Goal: Information Seeking & Learning: Learn about a topic

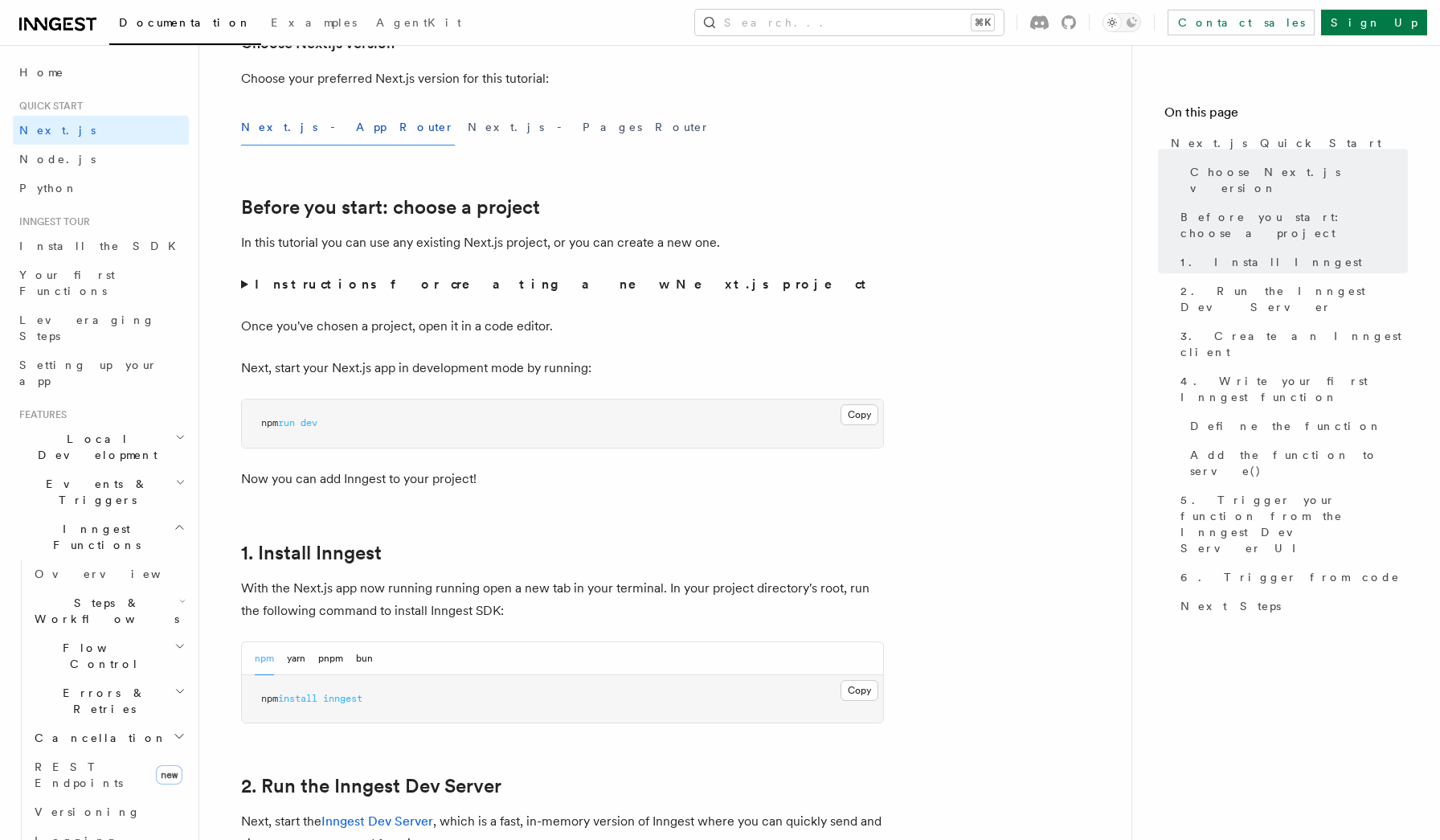
scroll to position [426, 0]
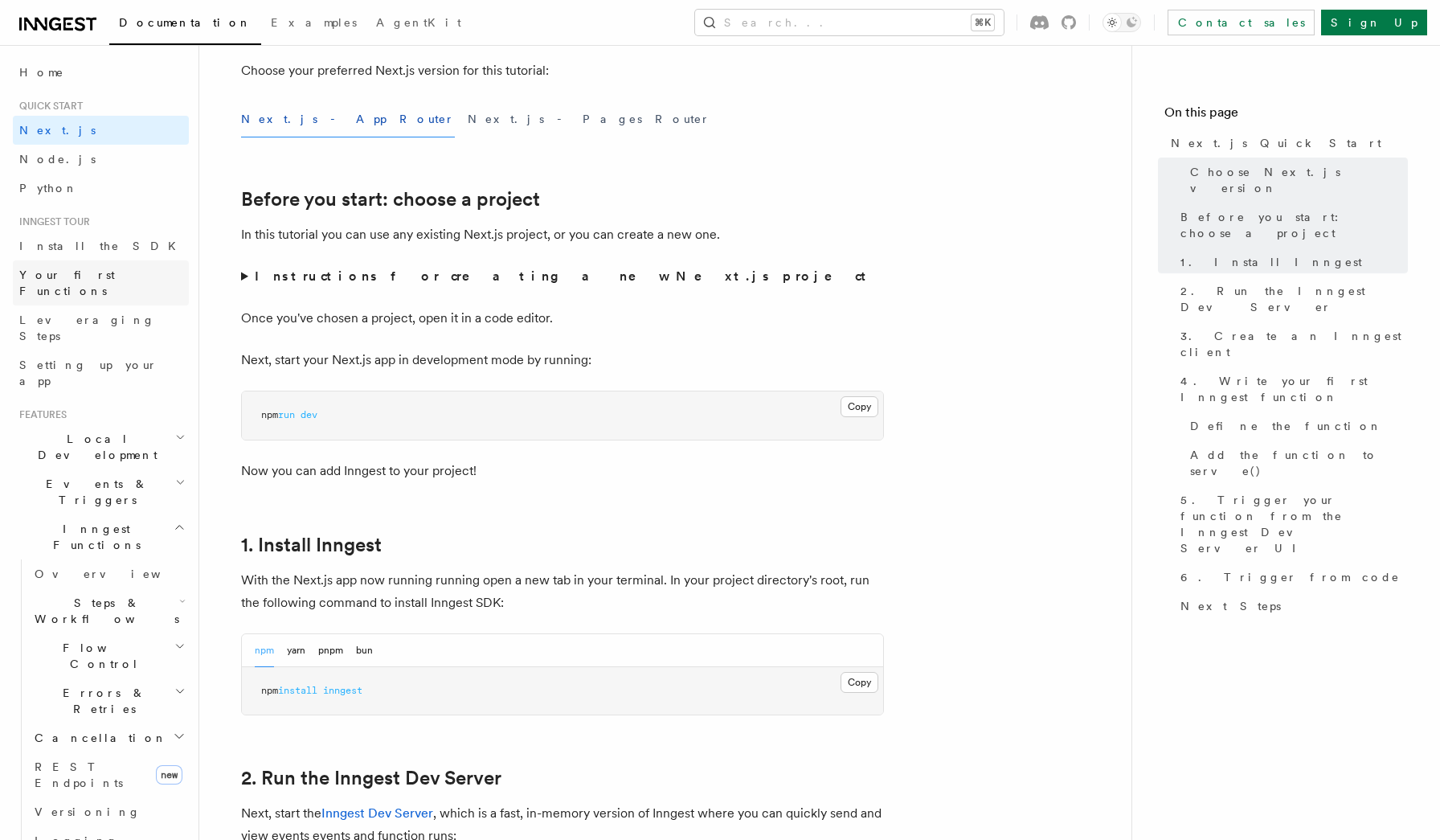
click at [89, 270] on span "Your first Functions" at bounding box center [67, 283] width 95 height 29
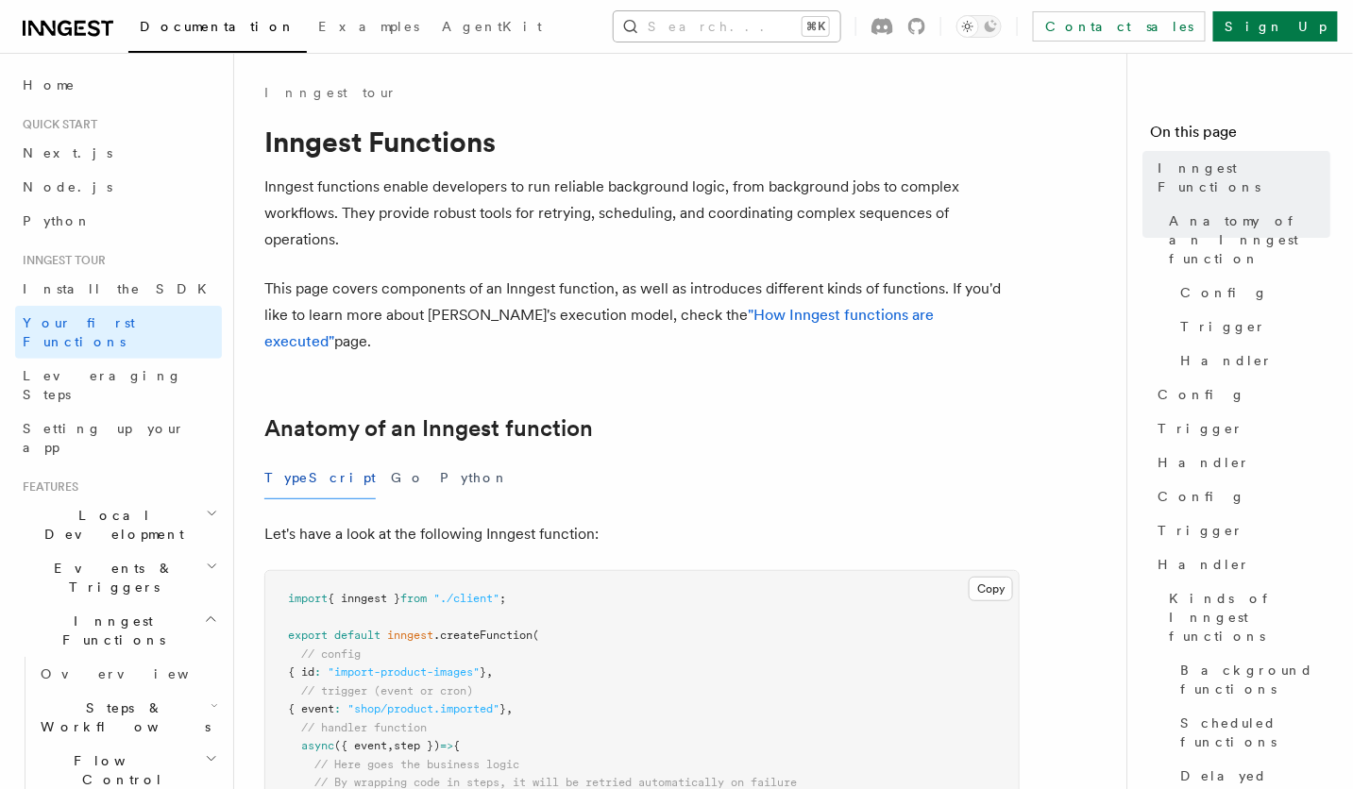
click at [712, 17] on button "Search... ⌘K" at bounding box center [727, 26] width 227 height 30
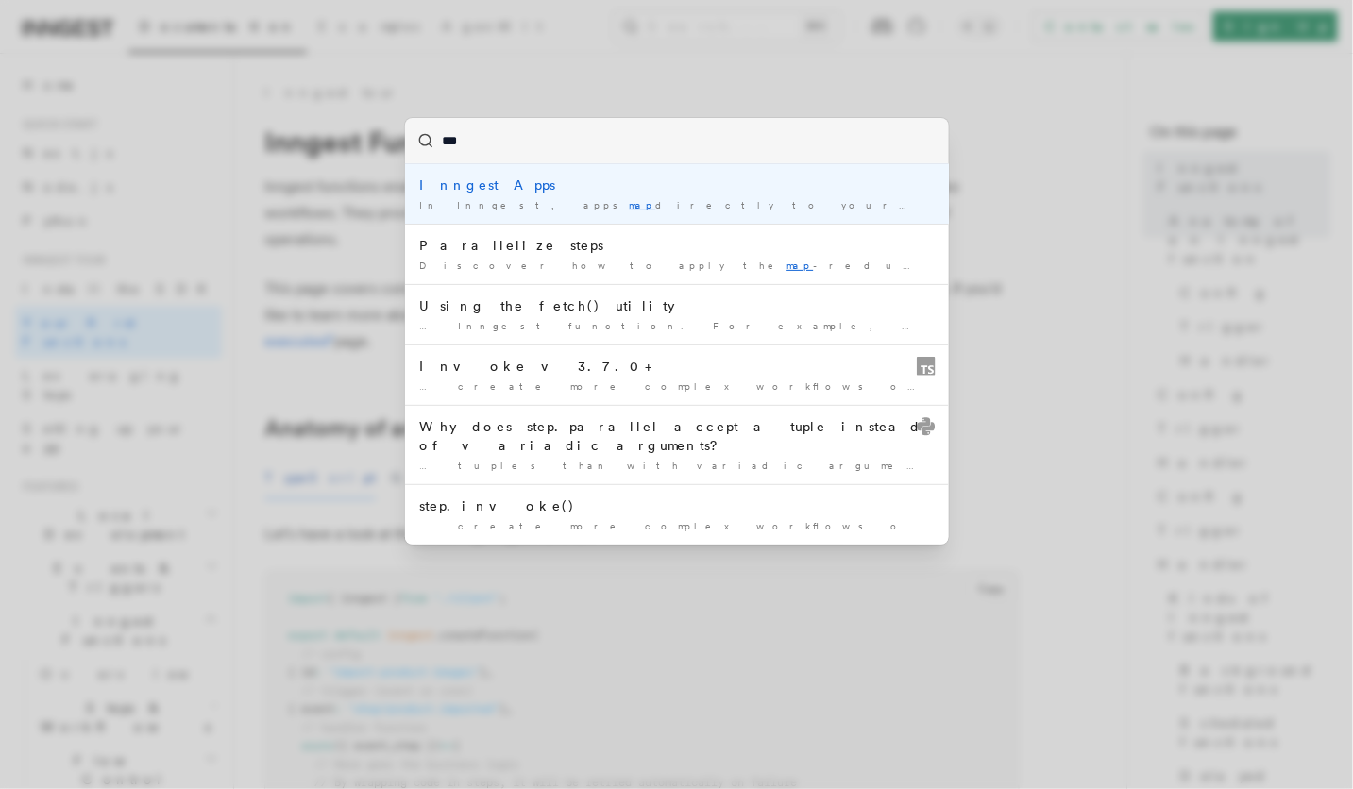
type input "***"
click at [584, 78] on div "*** Inngest Apps In Inngest, apps map directly to your projects or services … P…" at bounding box center [676, 394] width 1353 height 789
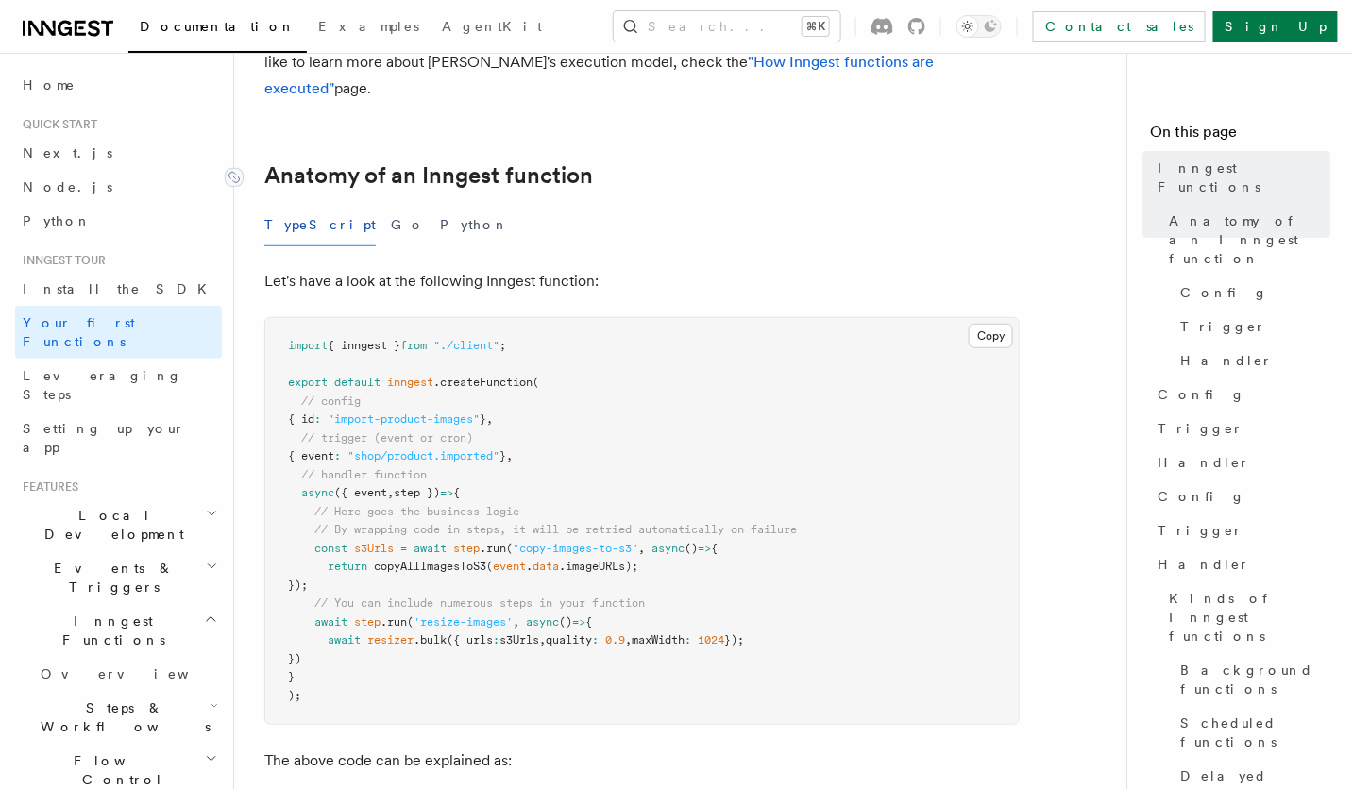
scroll to position [267, 0]
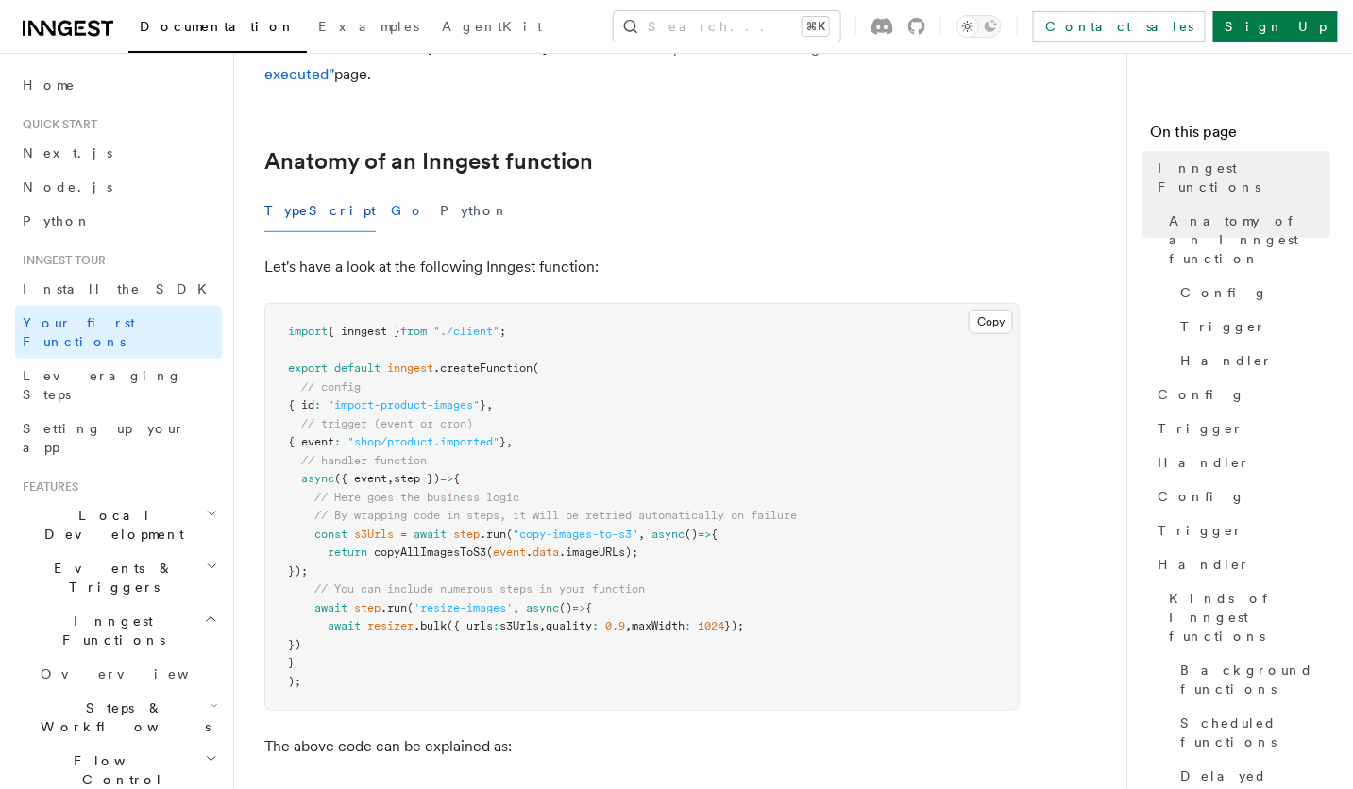
click at [391, 190] on button "Go" at bounding box center [408, 211] width 34 height 42
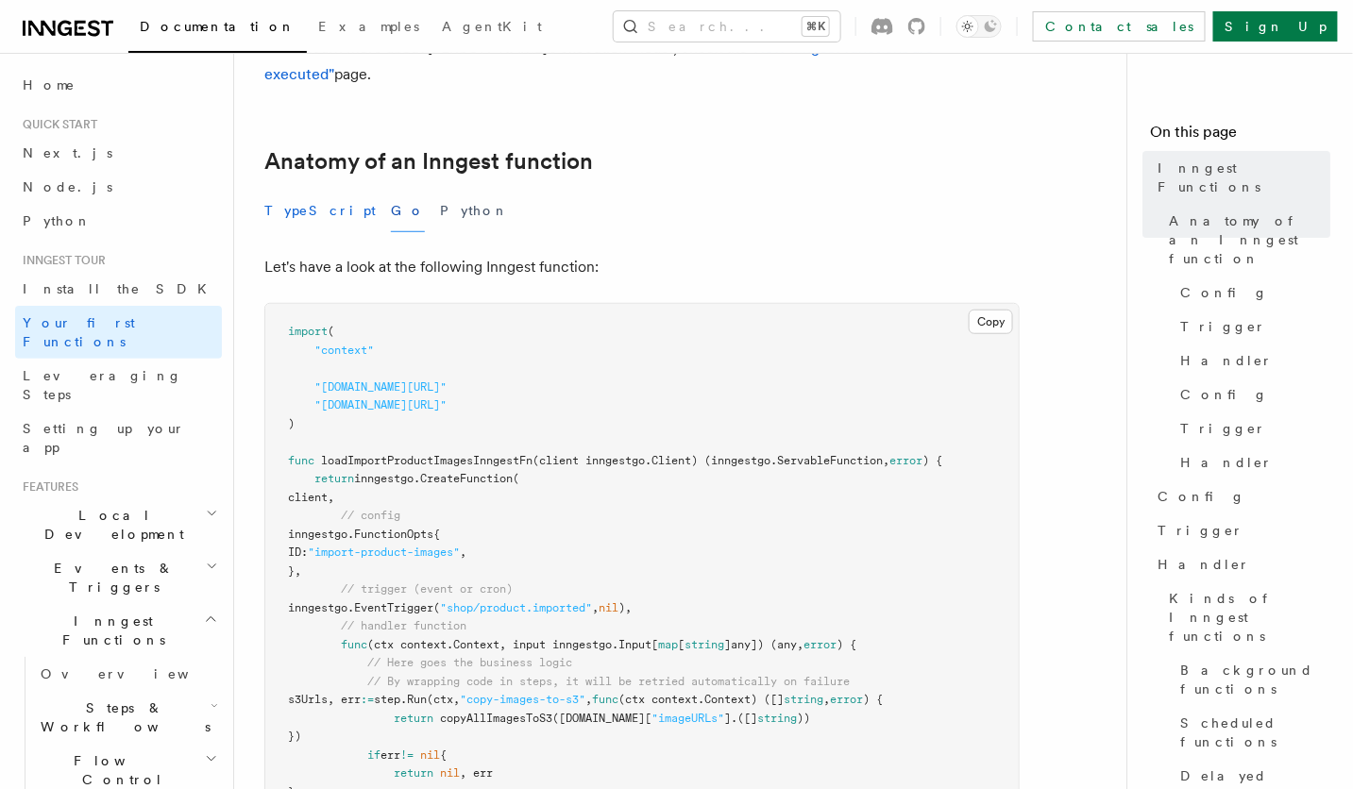
click at [299, 190] on button "TypeScript" at bounding box center [319, 211] width 111 height 42
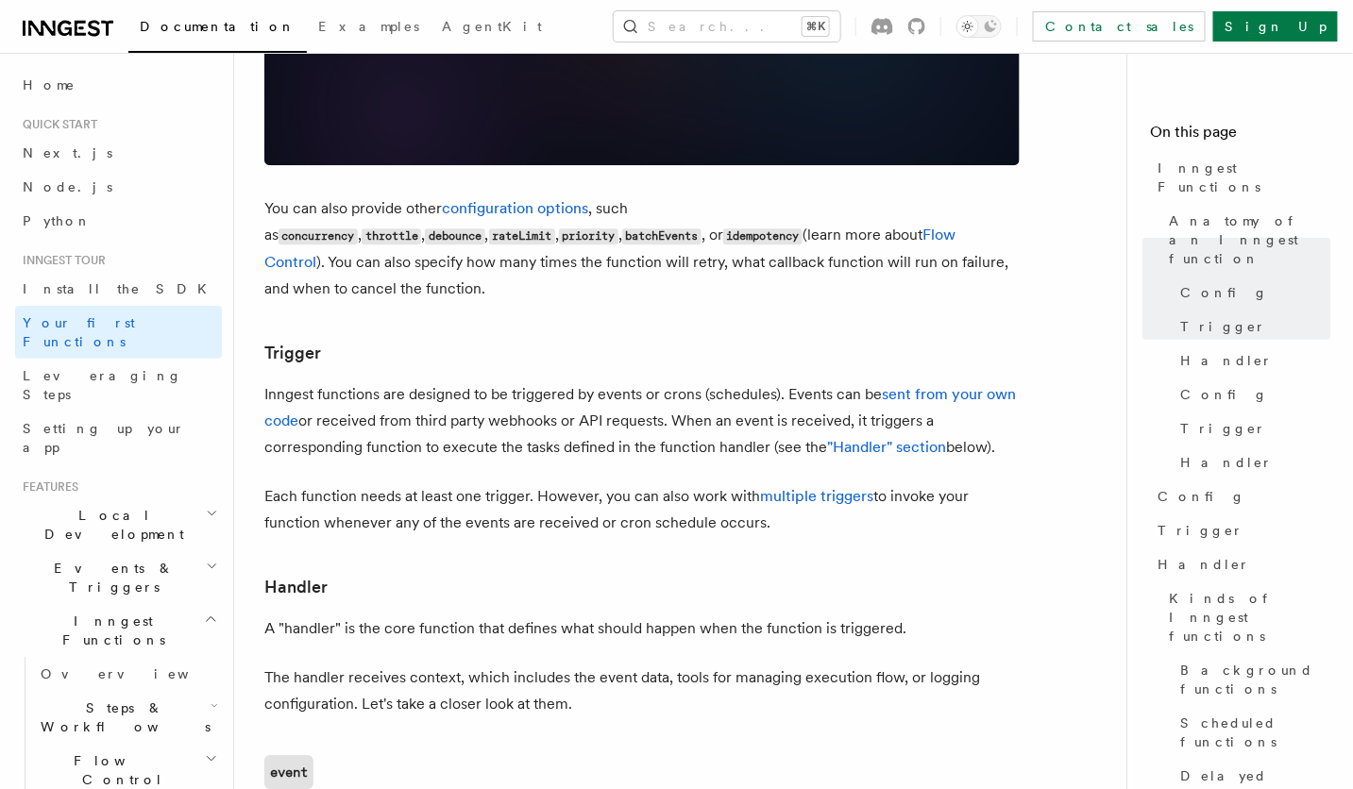
scroll to position [1696, 0]
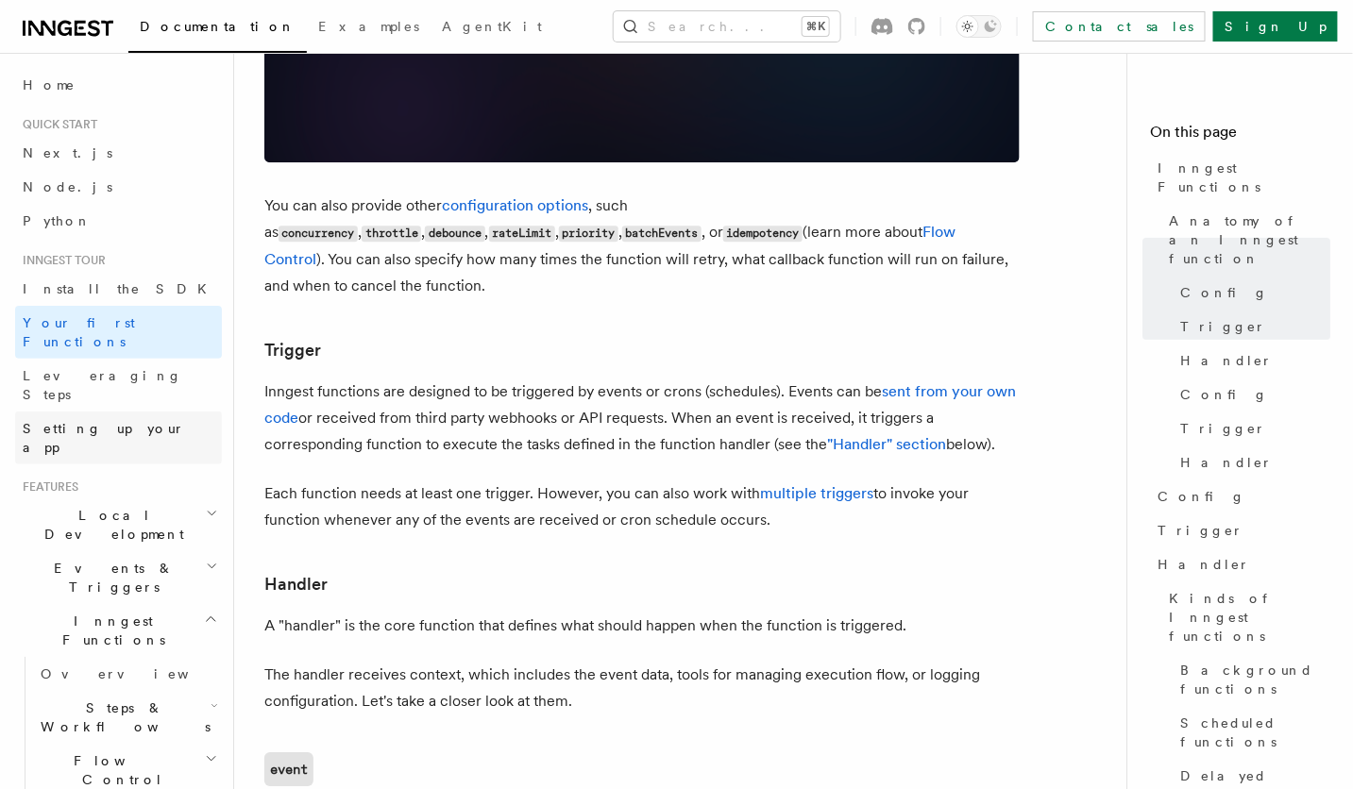
click at [126, 421] on span "Setting up your app" at bounding box center [104, 438] width 162 height 34
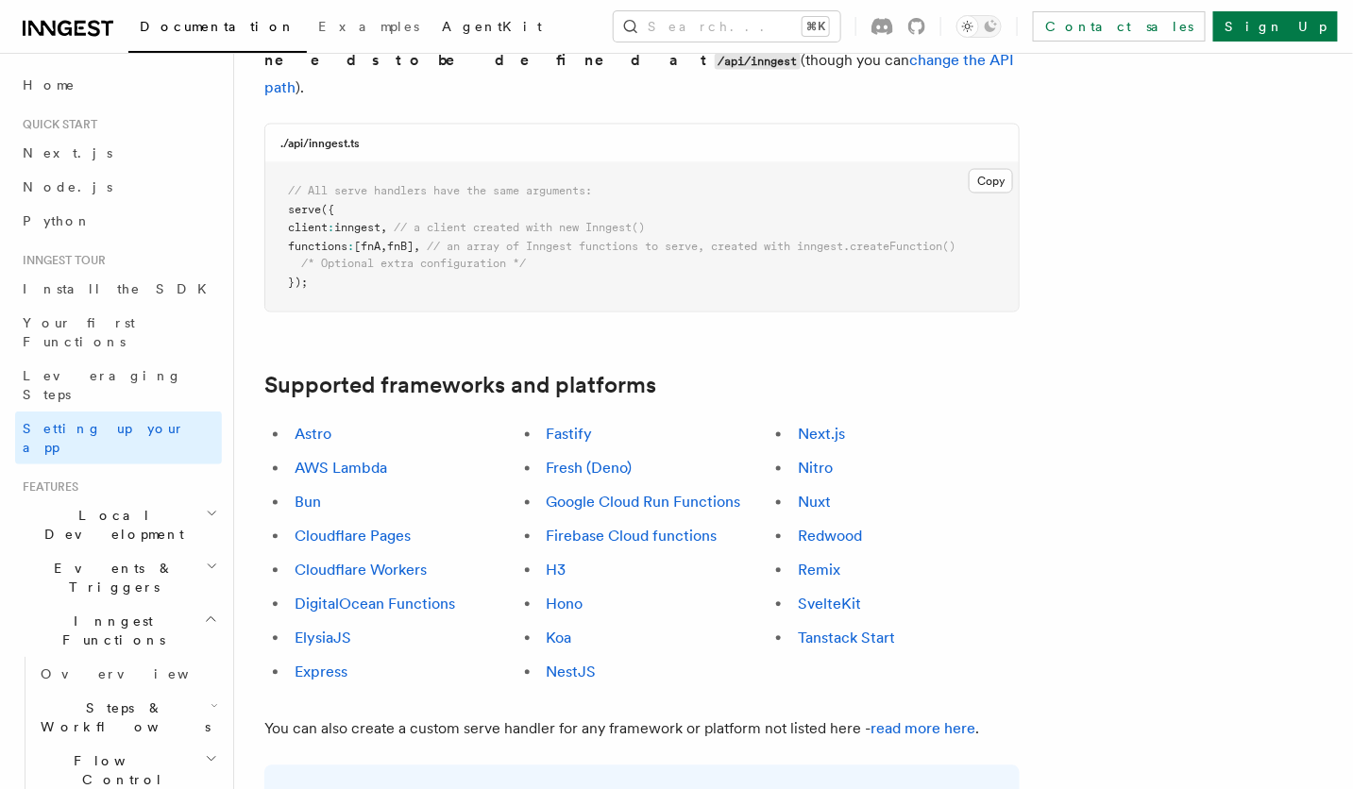
scroll to position [878, 0]
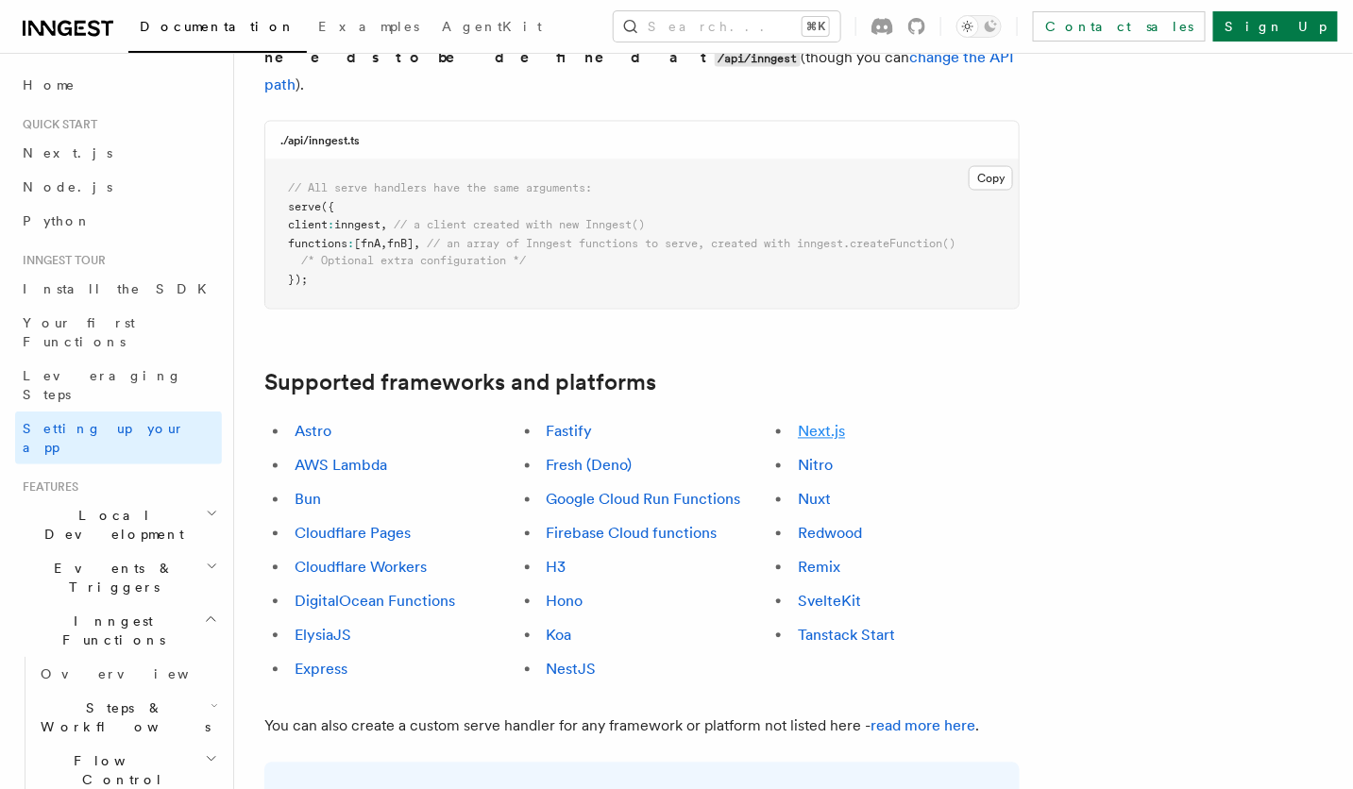
click at [819, 423] on link "Next.js" at bounding box center [821, 432] width 47 height 18
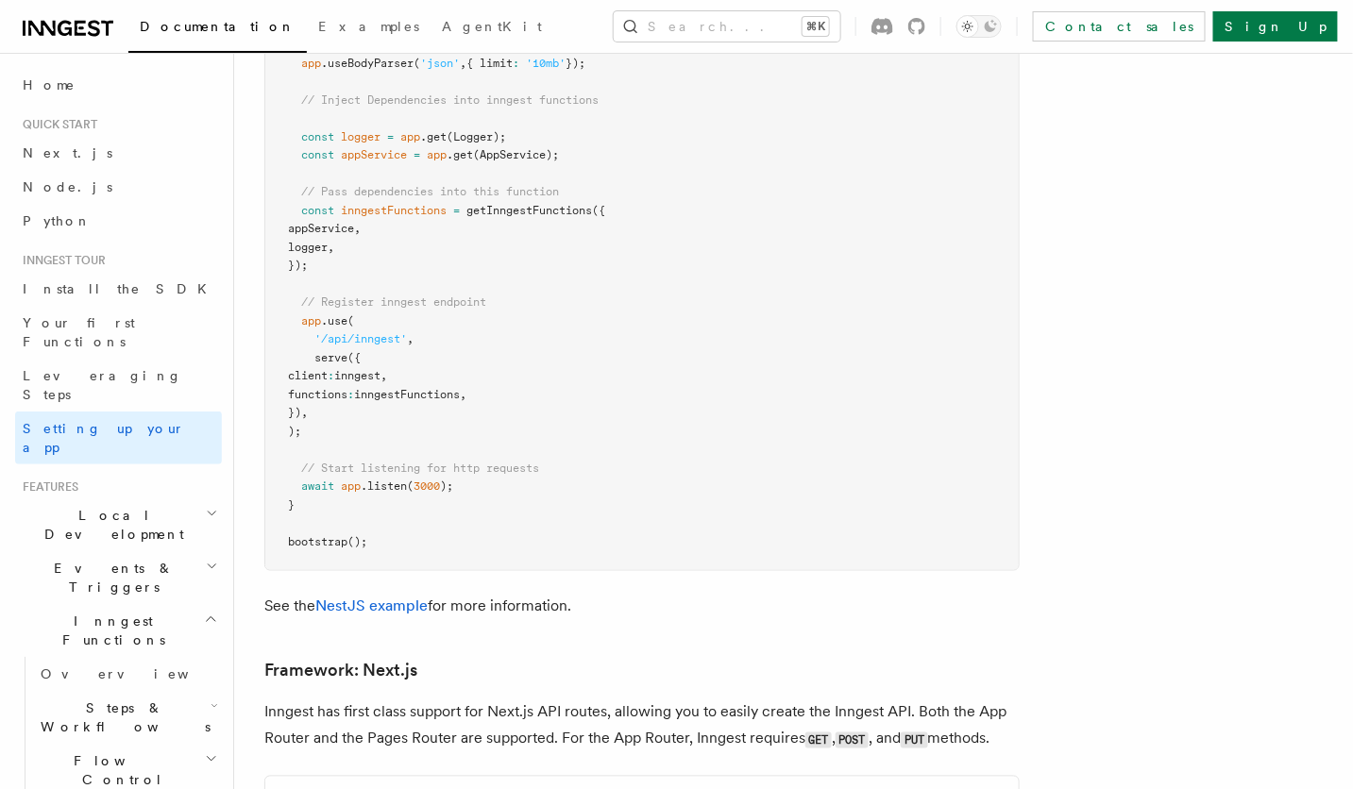
scroll to position [12273, 0]
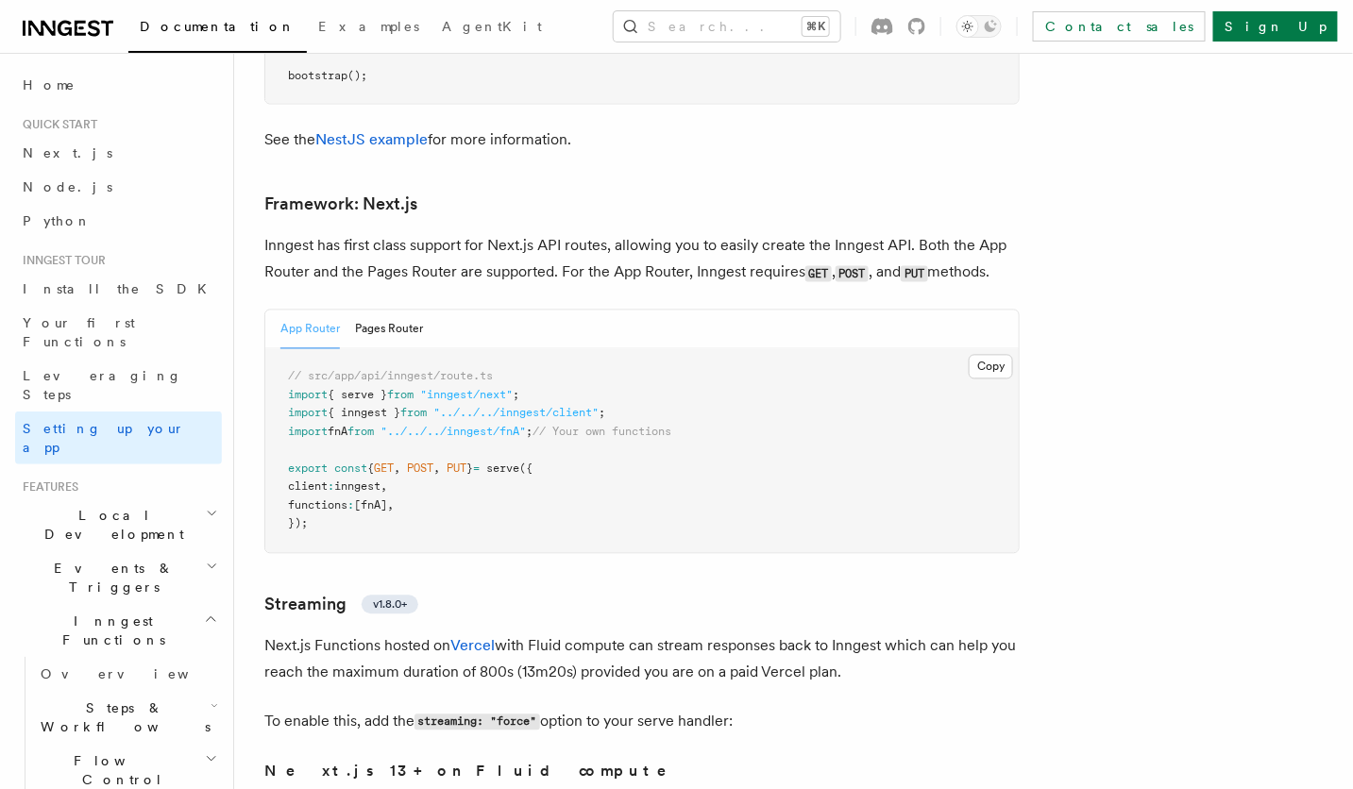
click at [150, 498] on h2 "Local Development" at bounding box center [118, 524] width 207 height 53
click at [137, 551] on link "Overview" at bounding box center [127, 568] width 189 height 34
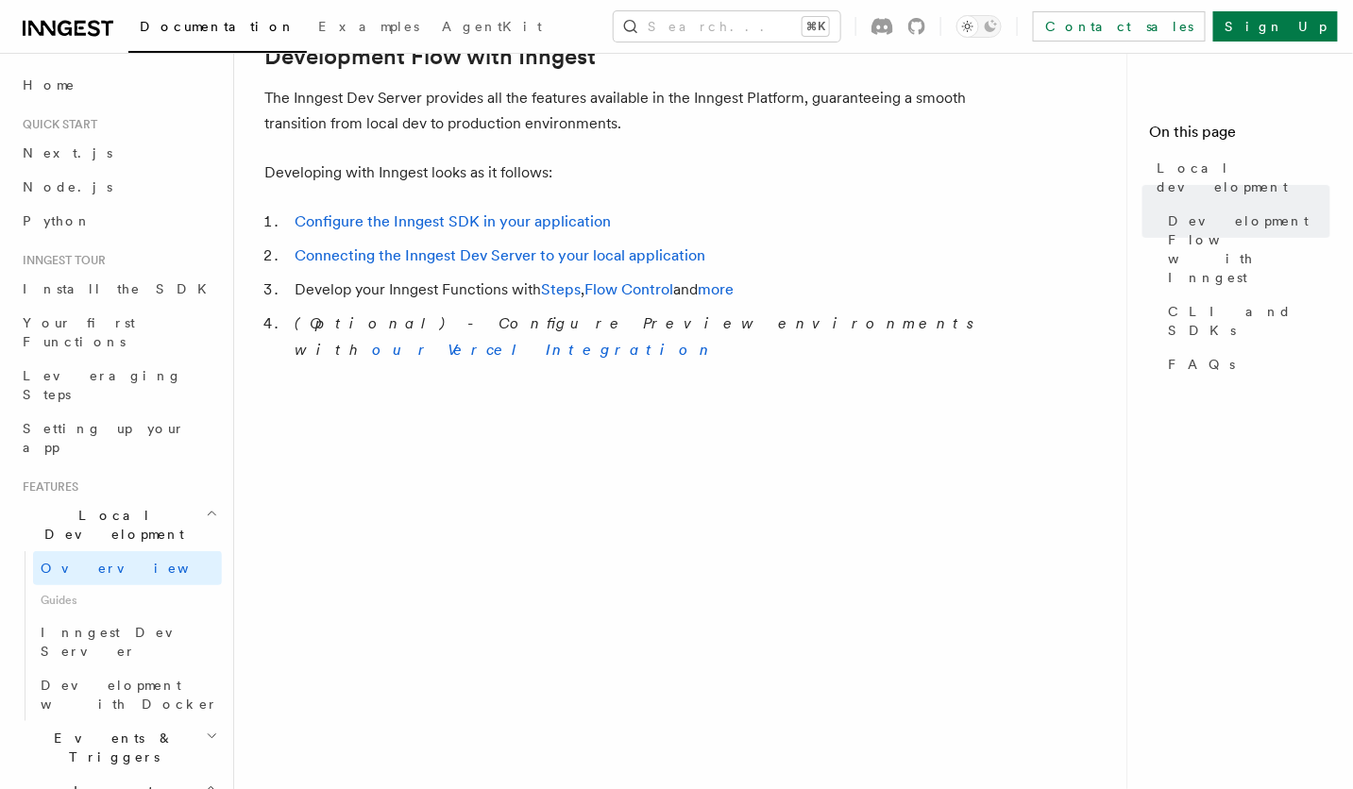
scroll to position [1028, 0]
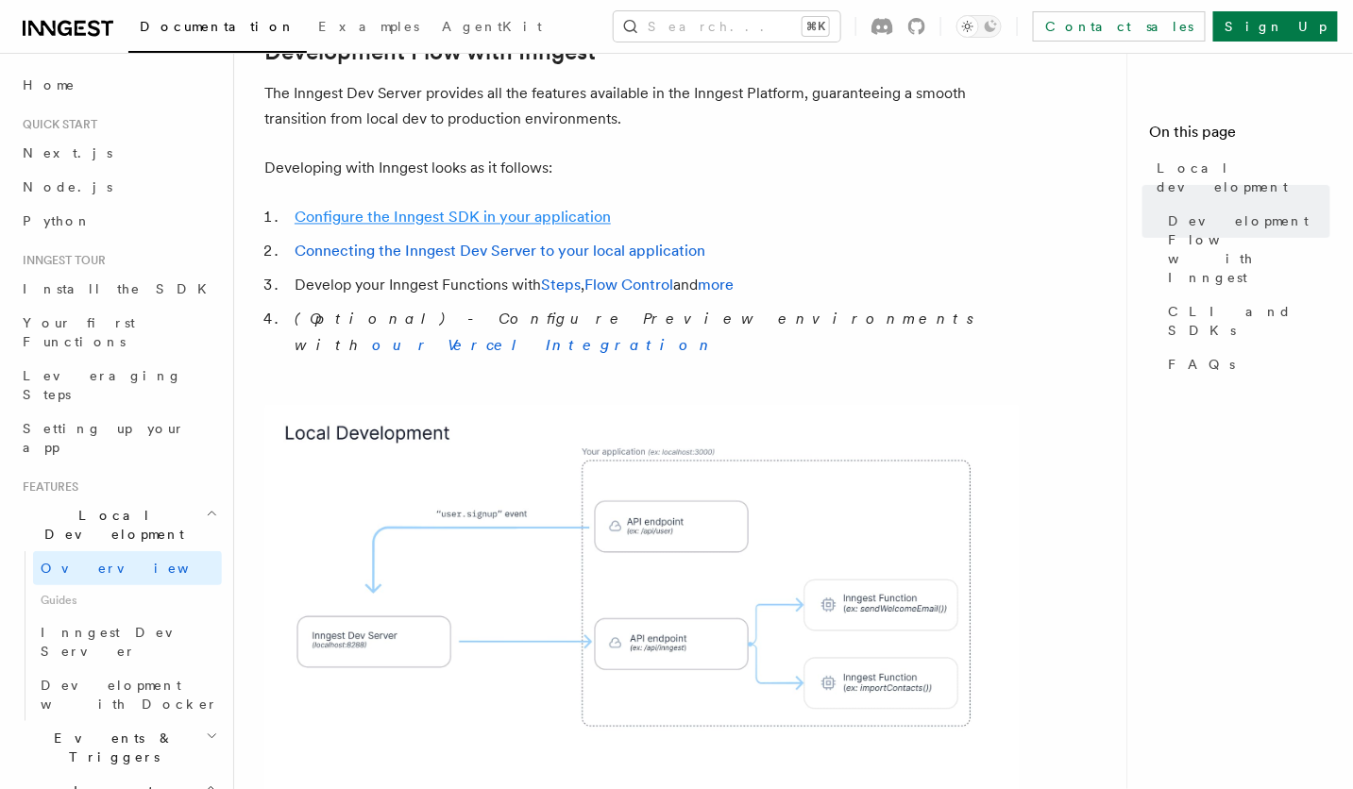
click at [414, 209] on link "Configure the Inngest SDK in your application" at bounding box center [453, 218] width 316 height 18
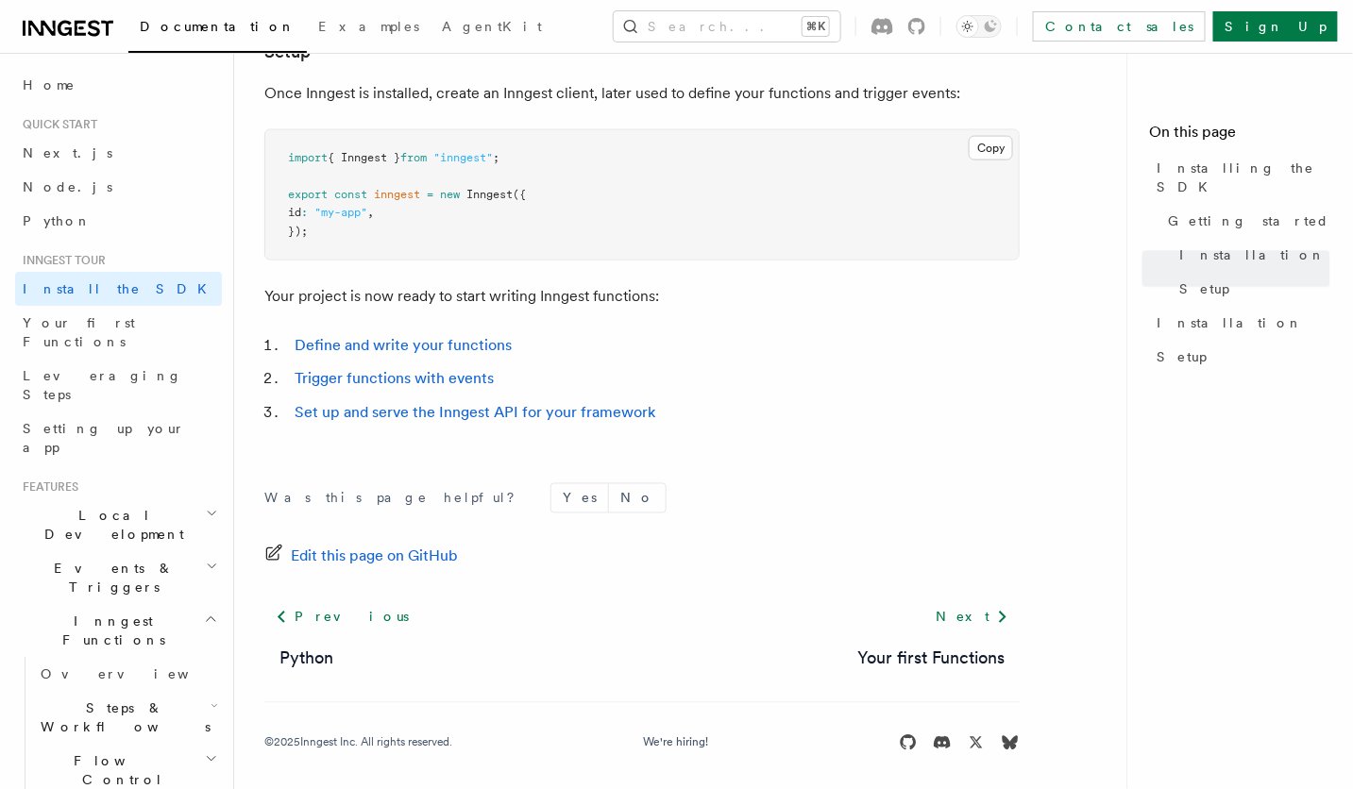
scroll to position [780, 0]
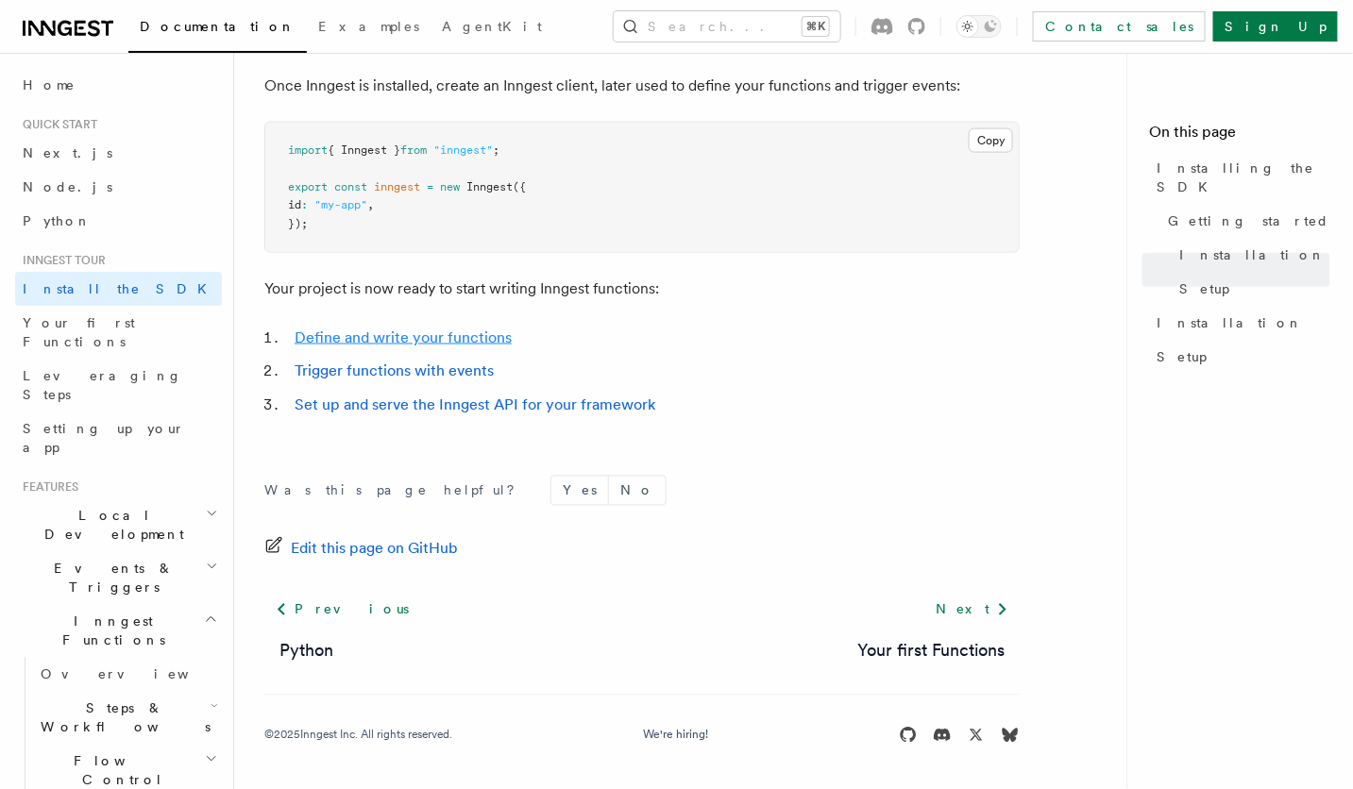
click at [398, 332] on link "Define and write your functions" at bounding box center [403, 338] width 217 height 18
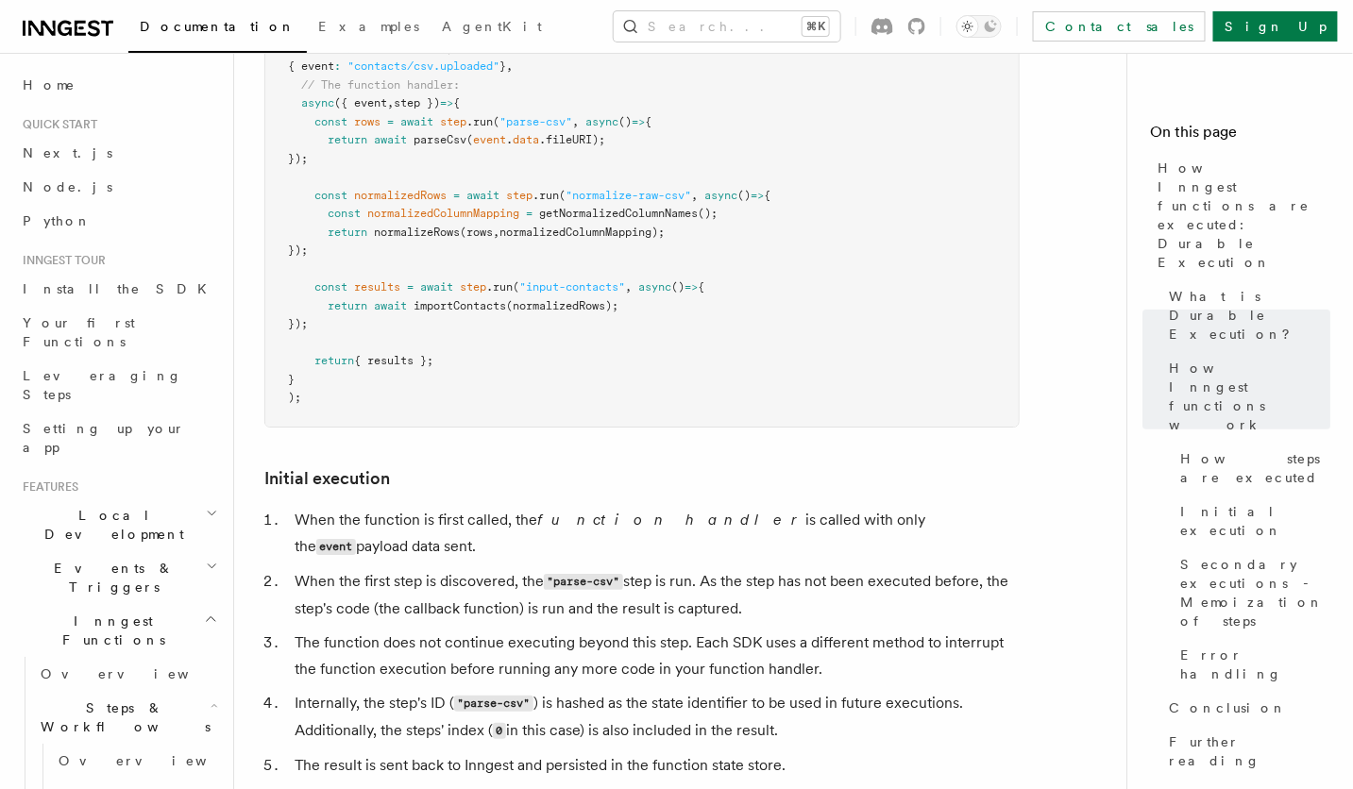
scroll to position [1952, 0]
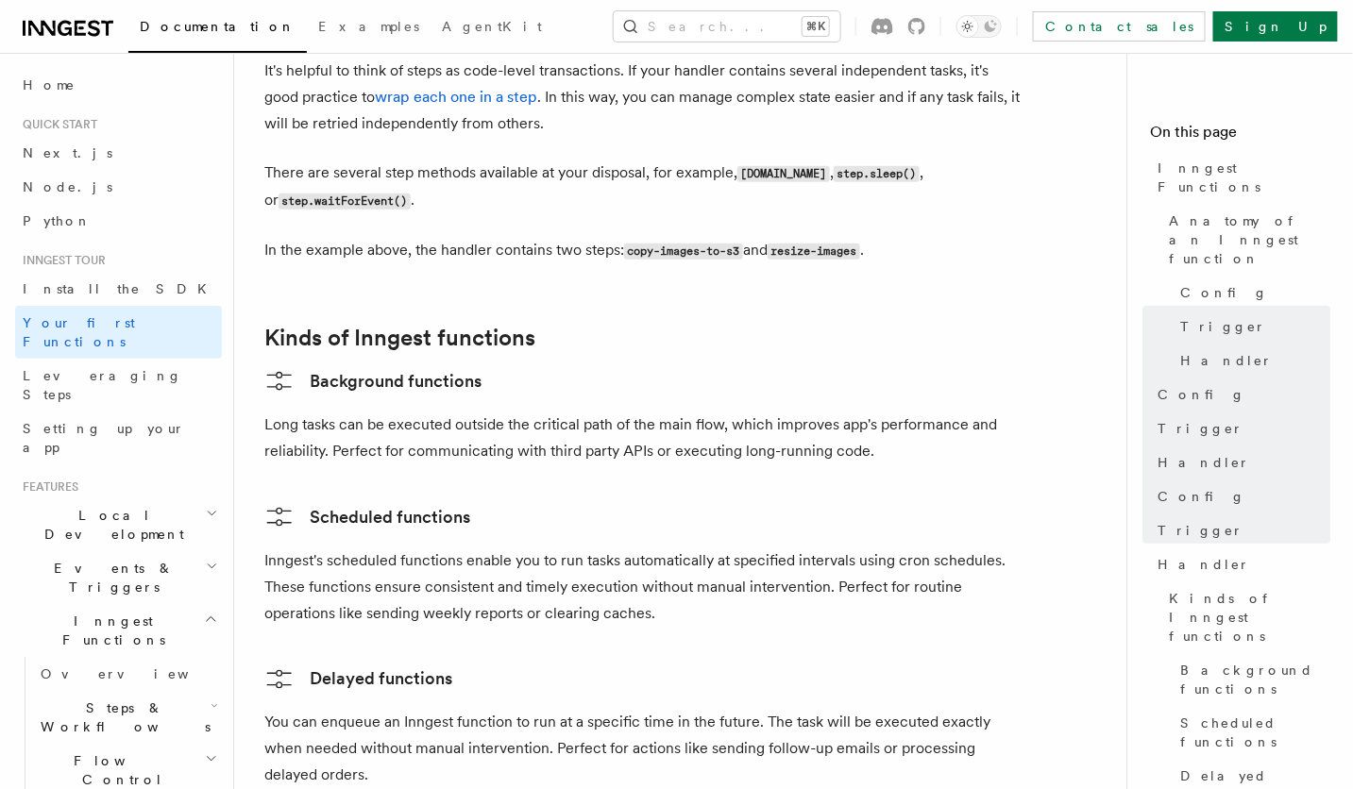
scroll to position [2733, 0]
